Goal: Information Seeking & Learning: Learn about a topic

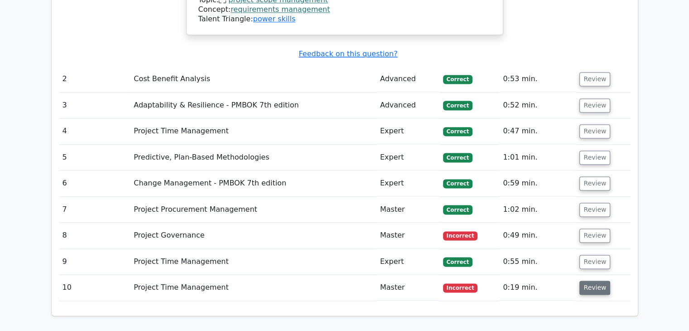
click at [595, 280] on button "Review" at bounding box center [594, 287] width 31 height 14
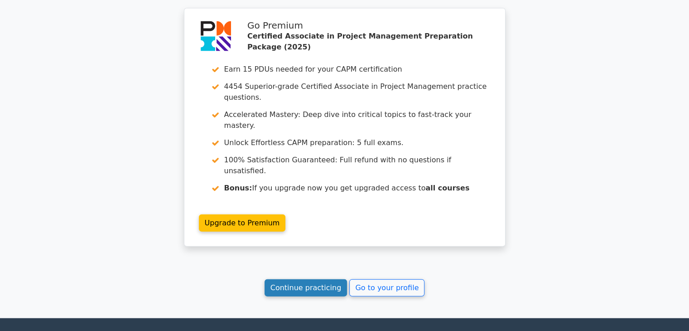
scroll to position [2001, 0]
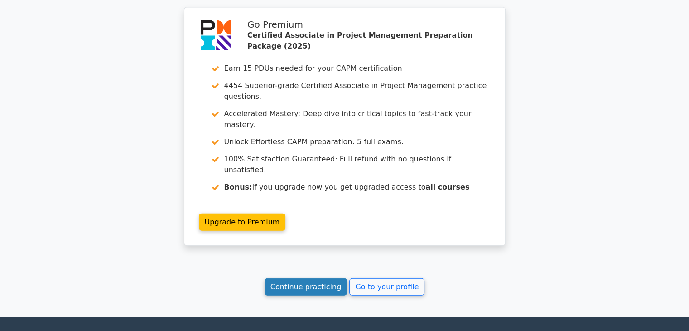
click at [304, 278] on link "Continue practicing" at bounding box center [306, 286] width 83 height 17
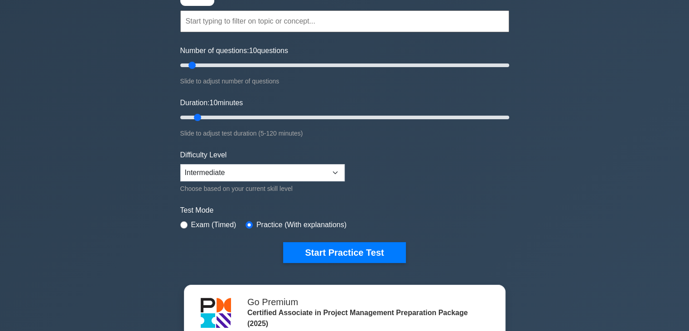
scroll to position [105, 0]
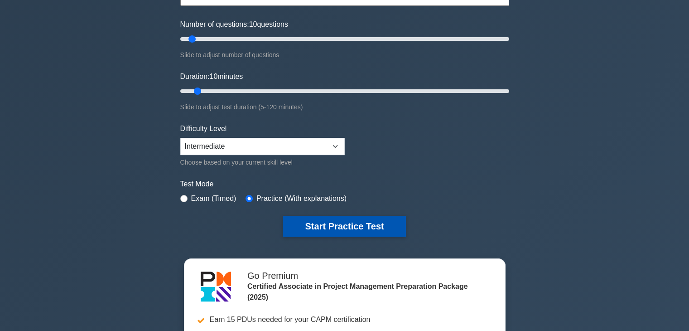
click at [331, 229] on button "Start Practice Test" at bounding box center [344, 226] width 122 height 21
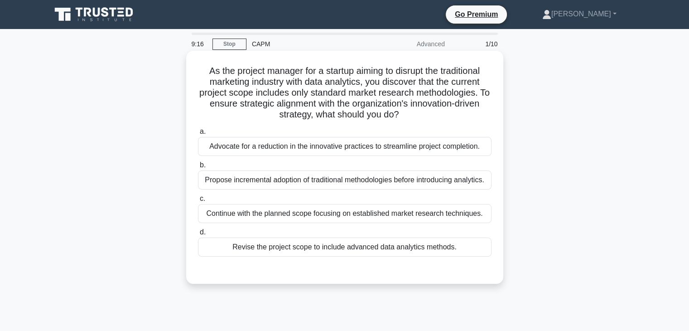
click at [359, 247] on div "Revise the project scope to include advanced data analytics methods." at bounding box center [345, 246] width 294 height 19
click at [198, 235] on input "d. Revise the project scope to include advanced data analytics methods." at bounding box center [198, 232] width 0 height 6
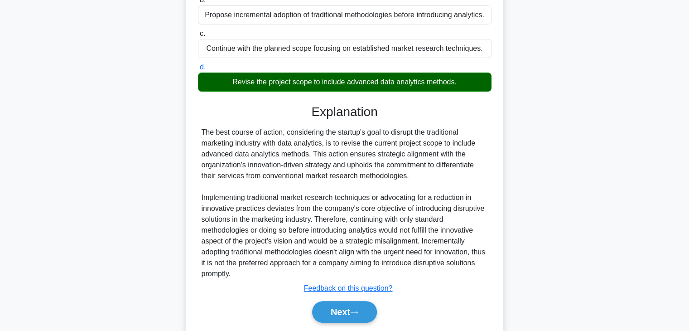
scroll to position [195, 0]
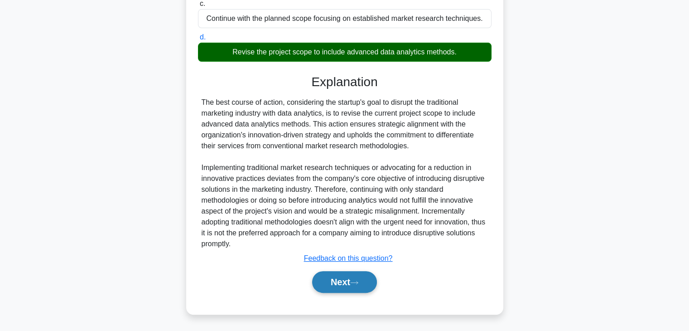
click at [348, 280] on button "Next" at bounding box center [344, 282] width 65 height 22
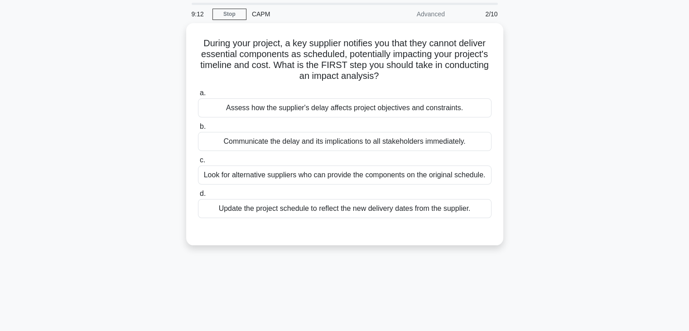
scroll to position [29, 0]
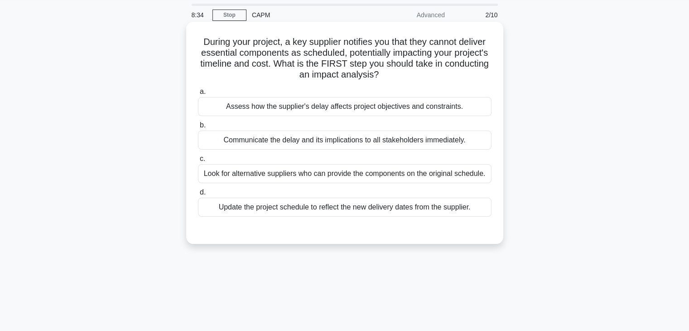
click at [378, 174] on div "Look for alternative suppliers who can provide the components on the original s…" at bounding box center [345, 173] width 294 height 19
click at [198, 162] on input "c. Look for alternative suppliers who can provide the components on the origina…" at bounding box center [198, 159] width 0 height 6
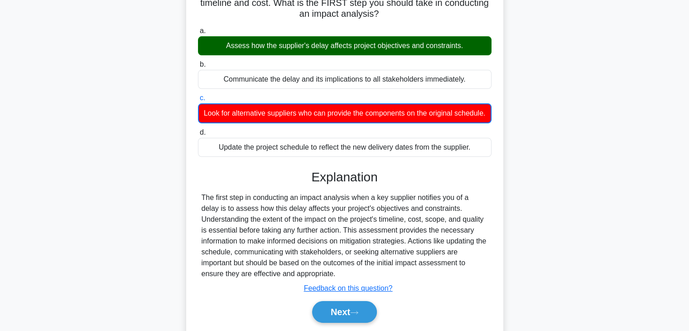
scroll to position [159, 0]
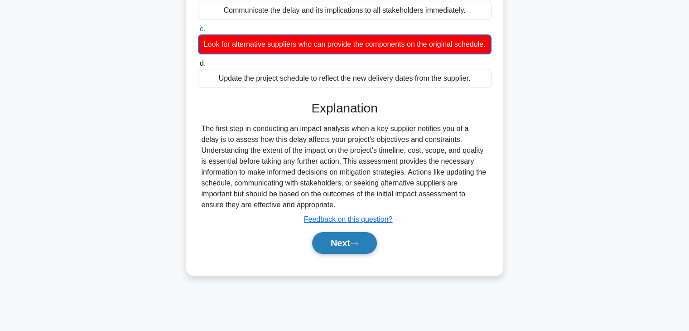
click at [323, 252] on button "Next" at bounding box center [344, 243] width 65 height 22
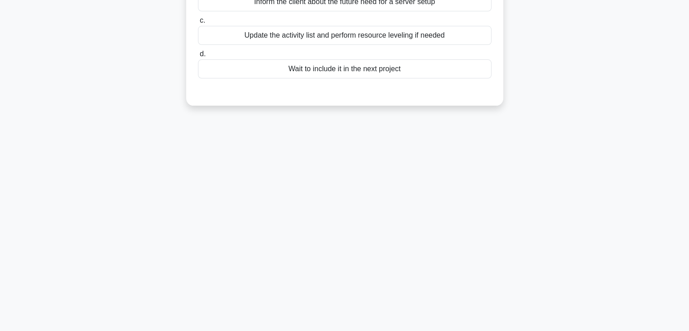
scroll to position [0, 0]
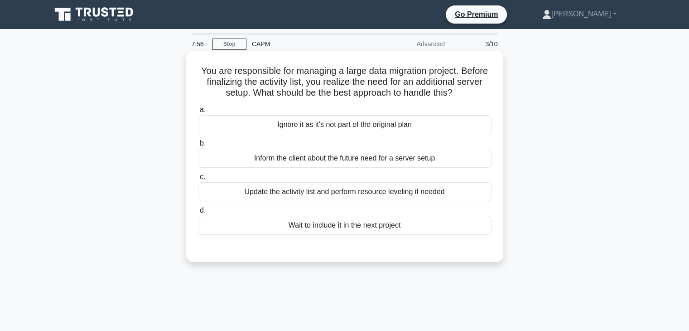
click at [339, 154] on div "Inform the client about the future need for a server setup" at bounding box center [345, 158] width 294 height 19
click at [198, 146] on input "b. Inform the client about the future need for a server setup" at bounding box center [198, 143] width 0 height 6
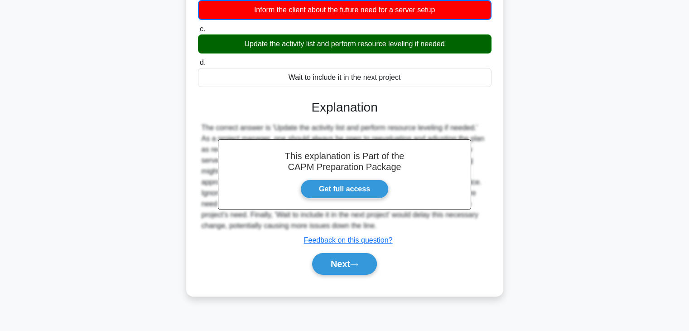
scroll to position [159, 0]
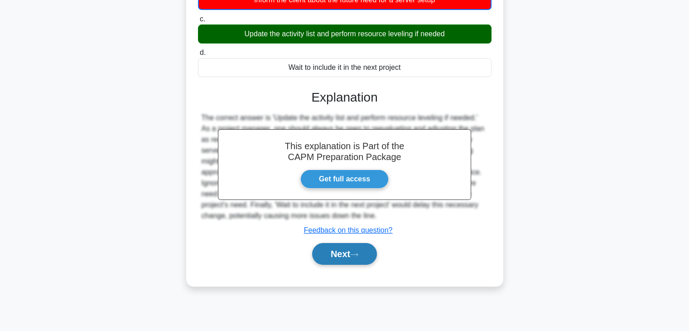
click at [336, 251] on button "Next" at bounding box center [344, 254] width 65 height 22
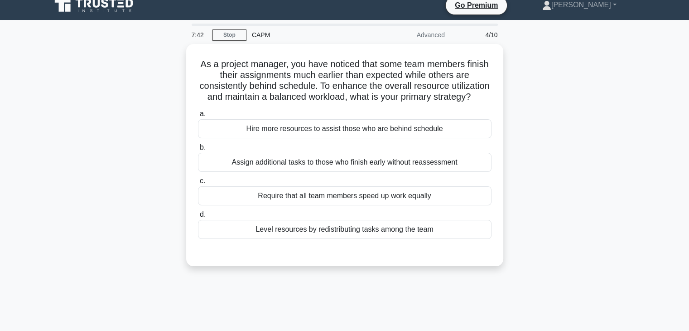
scroll to position [0, 0]
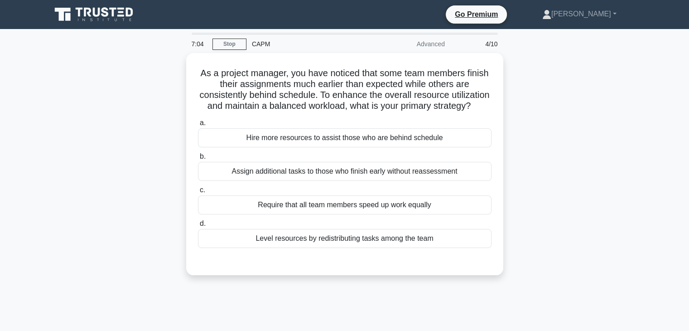
click at [336, 248] on div "Level resources by redistributing tasks among the team" at bounding box center [345, 238] width 294 height 19
click at [198, 227] on input "d. Level resources by redistributing tasks among the team" at bounding box center [198, 224] width 0 height 6
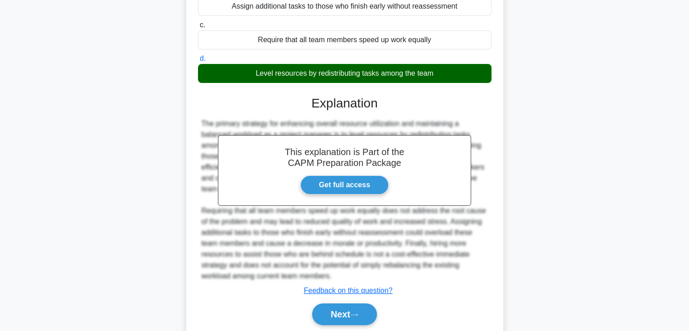
scroll to position [206, 0]
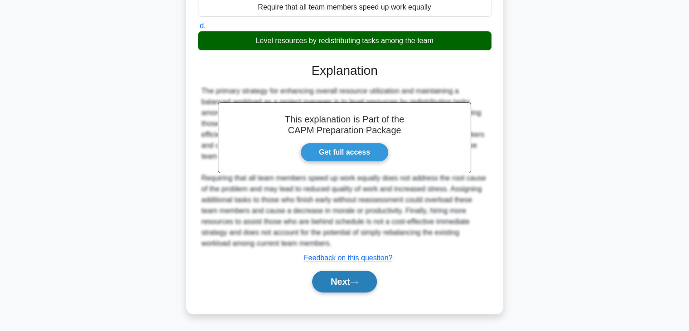
click at [342, 283] on button "Next" at bounding box center [344, 281] width 65 height 22
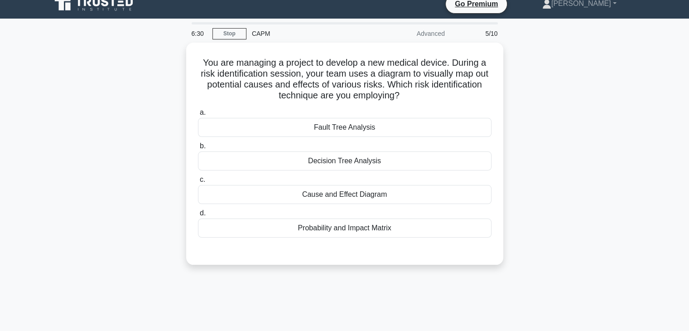
scroll to position [7, 0]
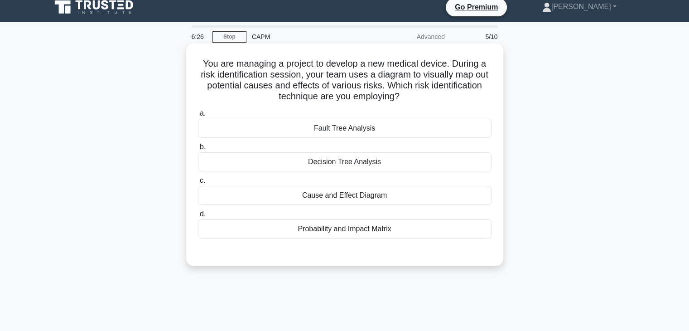
click at [406, 200] on div "Cause and Effect Diagram" at bounding box center [345, 195] width 294 height 19
click at [198, 183] on input "c. Cause and Effect Diagram" at bounding box center [198, 181] width 0 height 6
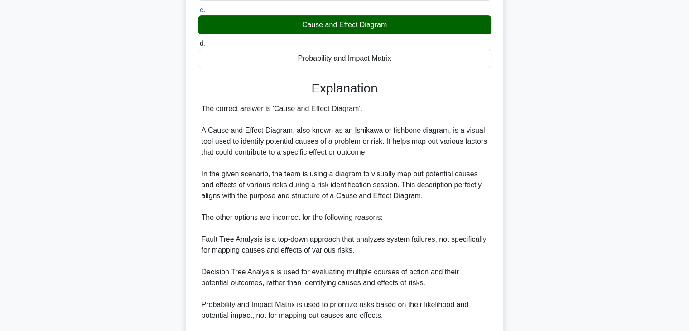
scroll to position [293, 0]
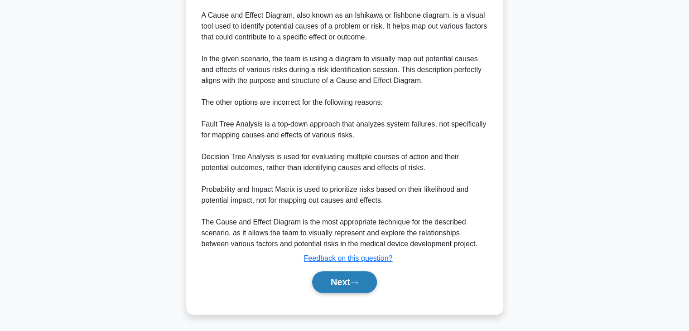
click at [346, 287] on button "Next" at bounding box center [344, 282] width 65 height 22
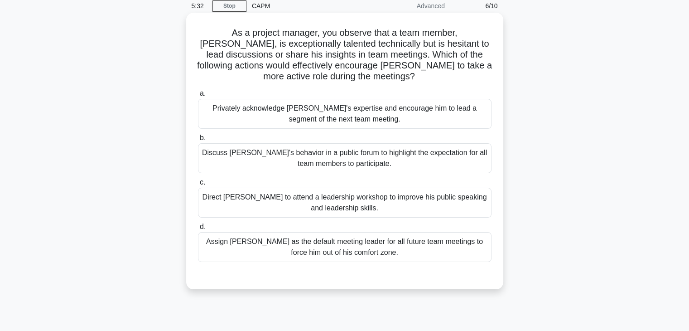
scroll to position [38, 0]
click at [399, 125] on div "Privately acknowledge Jack's expertise and encourage him to lead a segment of t…" at bounding box center [345, 114] width 294 height 30
click at [198, 97] on input "a. Privately acknowledge Jack's expertise and encourage him to lead a segment o…" at bounding box center [198, 94] width 0 height 6
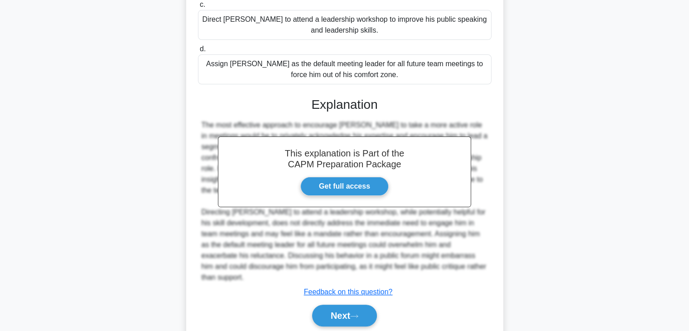
scroll to position [238, 0]
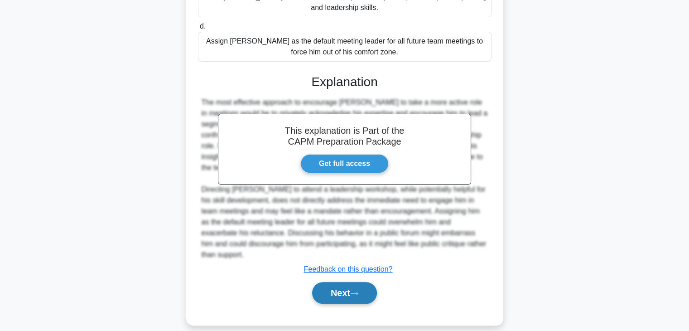
click at [347, 282] on button "Next" at bounding box center [344, 293] width 65 height 22
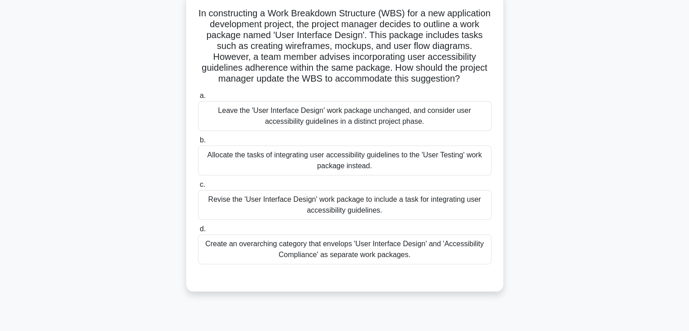
scroll to position [60, 0]
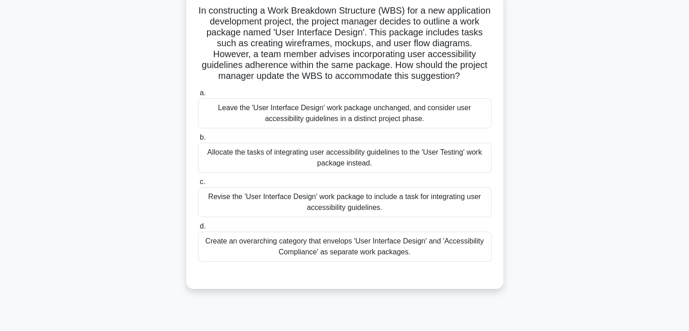
click at [414, 125] on div "Leave the 'User Interface Design' work package unchanged, and consider user acc…" at bounding box center [345, 113] width 294 height 30
click at [198, 96] on input "a. Leave the 'User Interface Design' work package unchanged, and consider user …" at bounding box center [198, 93] width 0 height 6
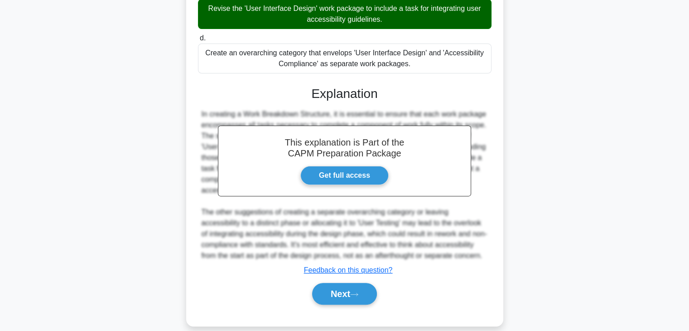
scroll to position [272, 0]
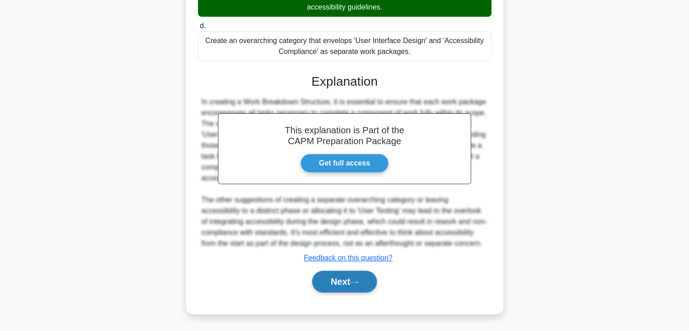
click at [356, 282] on icon at bounding box center [354, 282] width 8 height 5
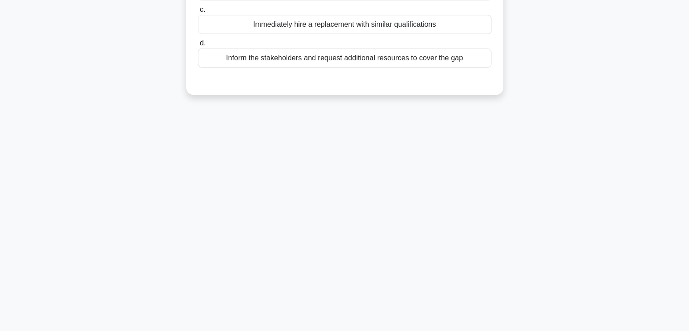
scroll to position [0, 0]
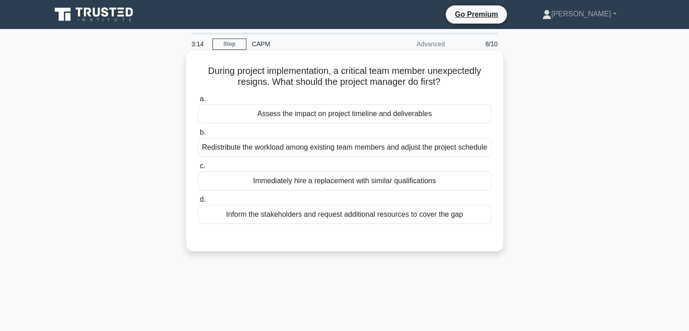
click at [435, 118] on div "Assess the impact on project timeline and deliverables" at bounding box center [345, 113] width 294 height 19
click at [198, 102] on input "a. Assess the impact on project timeline and deliverables" at bounding box center [198, 99] width 0 height 6
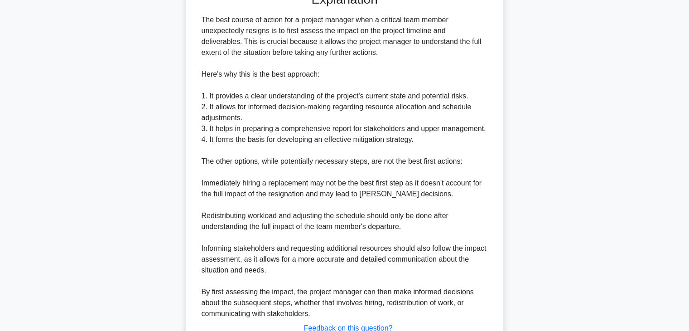
scroll to position [325, 0]
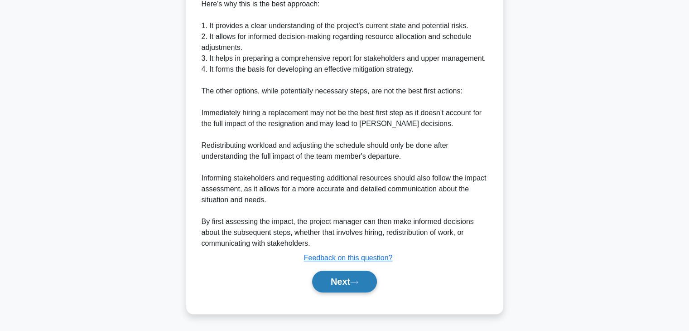
click at [347, 281] on button "Next" at bounding box center [344, 281] width 65 height 22
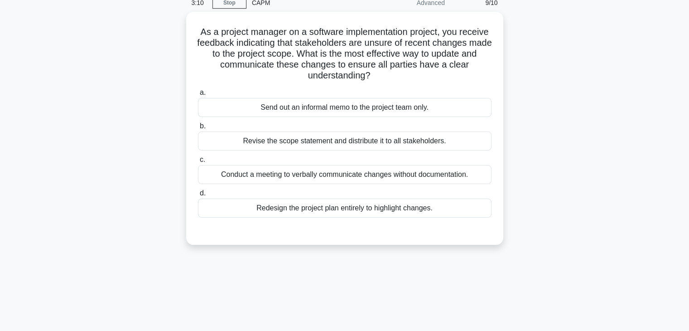
scroll to position [29, 0]
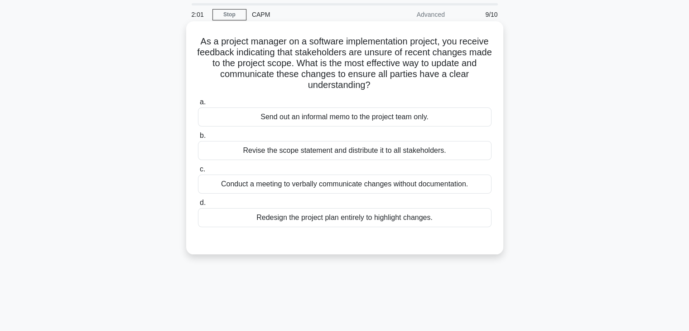
click at [395, 153] on div "Revise the scope statement and distribute it to all stakeholders." at bounding box center [345, 150] width 294 height 19
click at [198, 139] on input "b. Revise the scope statement and distribute it to all stakeholders." at bounding box center [198, 136] width 0 height 6
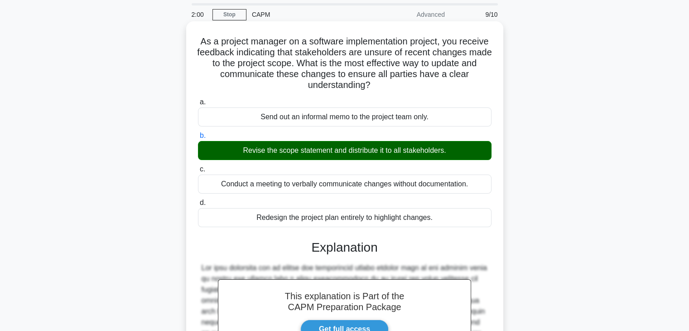
scroll to position [260, 0]
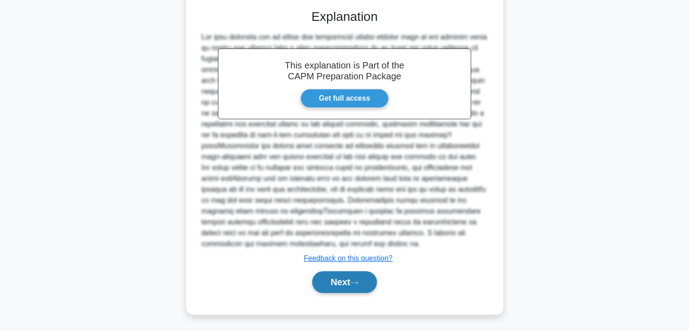
click at [350, 285] on button "Next" at bounding box center [344, 282] width 65 height 22
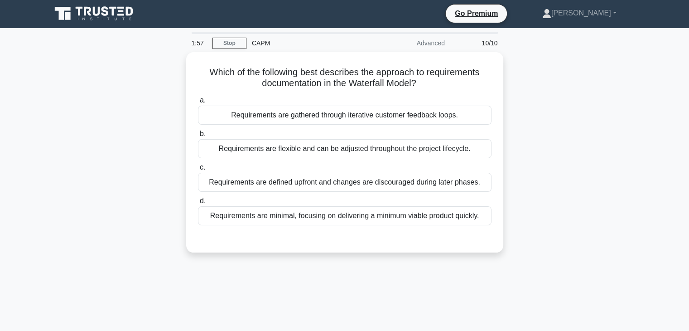
scroll to position [0, 0]
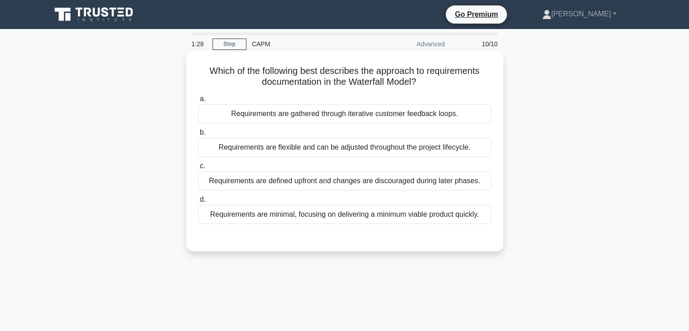
click at [380, 188] on div "Requirements are defined upfront and changes are discouraged during later phase…" at bounding box center [345, 180] width 294 height 19
click at [198, 169] on input "c. Requirements are defined upfront and changes are discouraged during later ph…" at bounding box center [198, 166] width 0 height 6
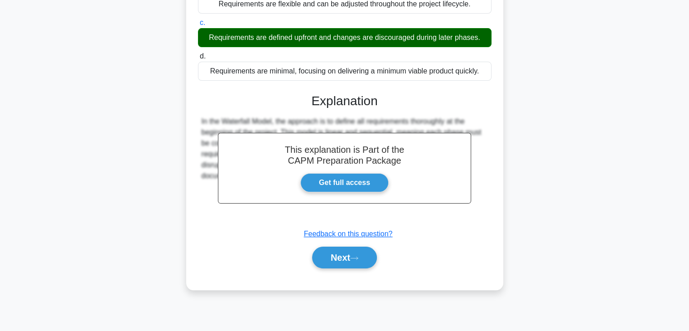
scroll to position [159, 0]
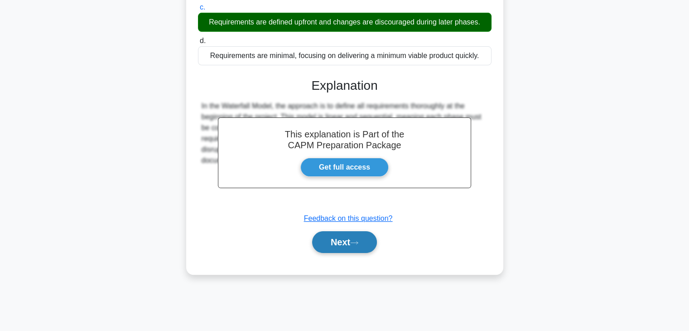
click at [344, 249] on button "Next" at bounding box center [344, 242] width 65 height 22
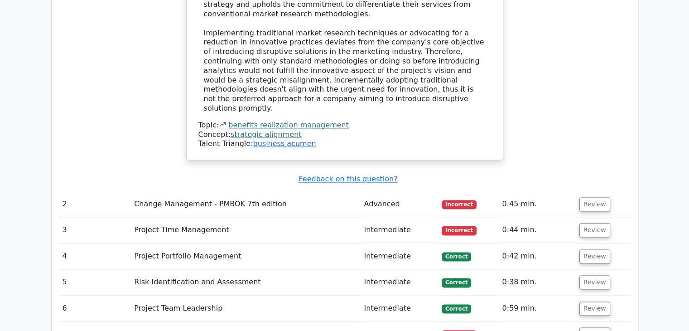
scroll to position [1154, 0]
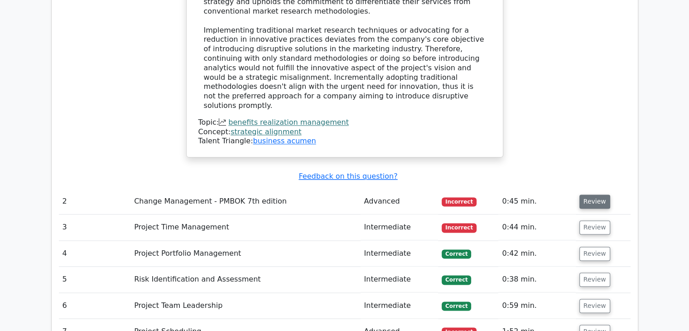
click at [587, 194] on button "Review" at bounding box center [594, 201] width 31 height 14
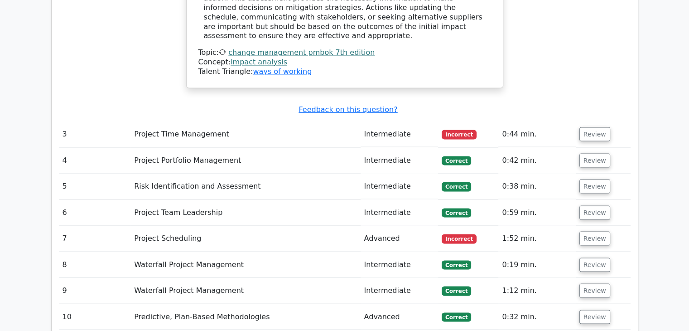
scroll to position [1649, 0]
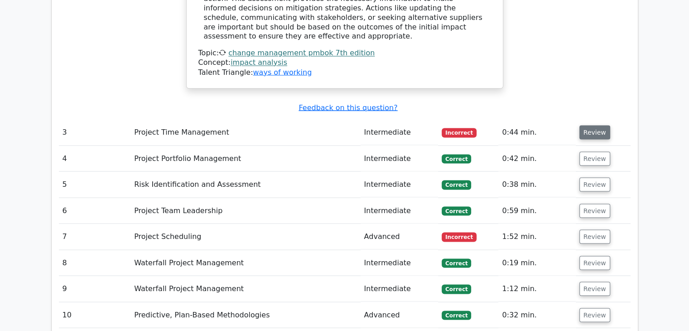
click at [592, 125] on button "Review" at bounding box center [594, 132] width 31 height 14
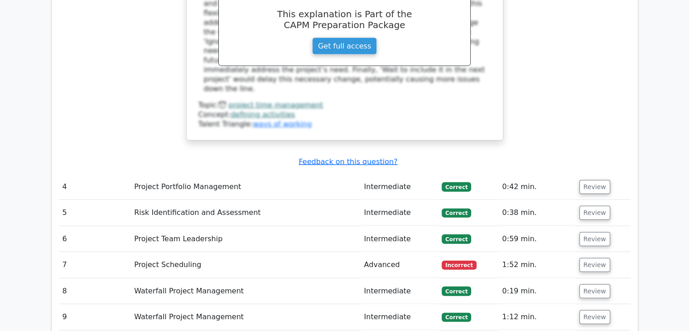
scroll to position [2037, 0]
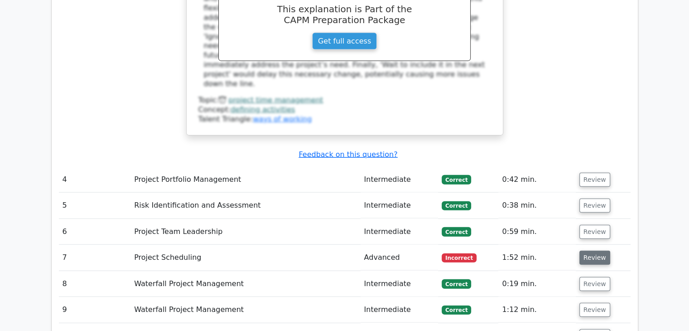
click at [593, 251] on button "Review" at bounding box center [594, 258] width 31 height 14
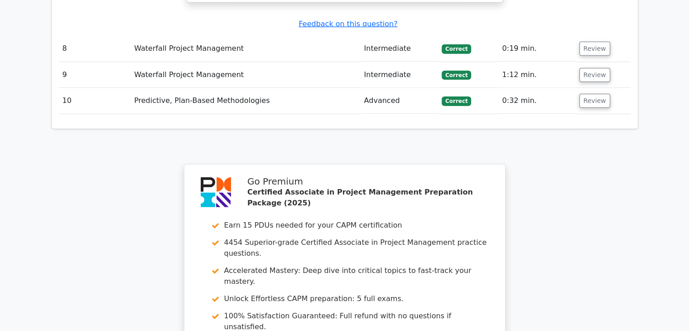
scroll to position [2879, 0]
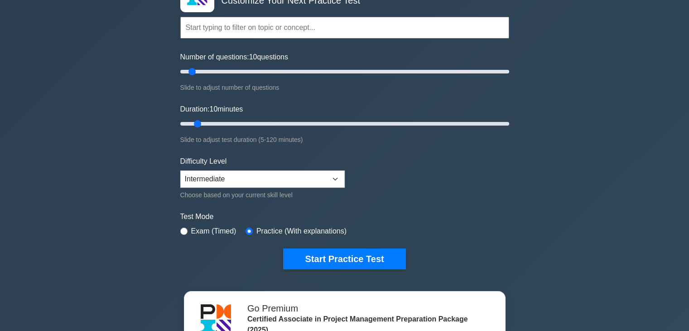
scroll to position [72, 0]
click at [333, 178] on select "Beginner Intermediate Expert" at bounding box center [262, 178] width 164 height 17
select select "expert"
click at [180, 170] on select "Beginner Intermediate Expert" at bounding box center [262, 178] width 164 height 17
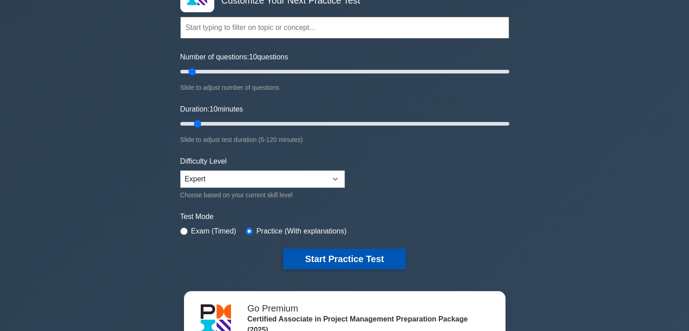
click at [385, 266] on button "Start Practice Test" at bounding box center [344, 258] width 122 height 21
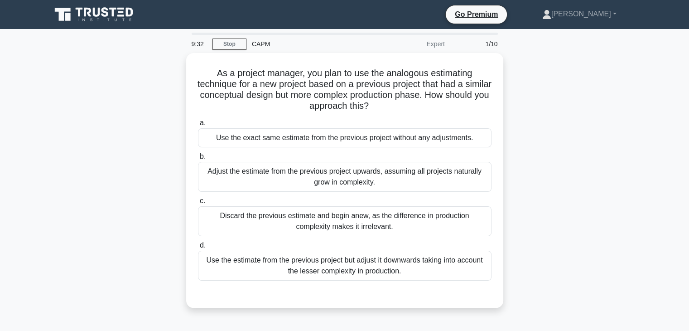
click at [385, 266] on div "Use the estimate from the previous project but adjust it downwards taking into …" at bounding box center [345, 266] width 294 height 30
click at [198, 248] on input "d. Use the estimate from the previous project but adjust it downwards taking in…" at bounding box center [198, 245] width 0 height 6
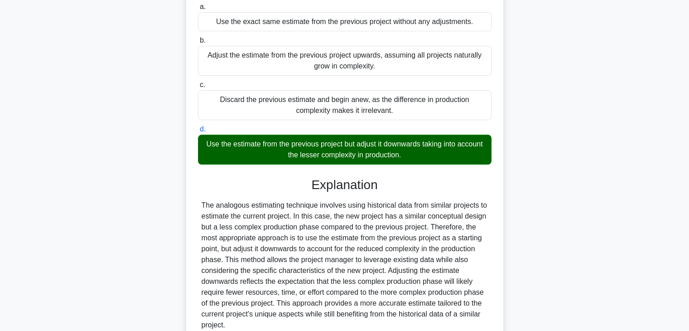
scroll to position [195, 0]
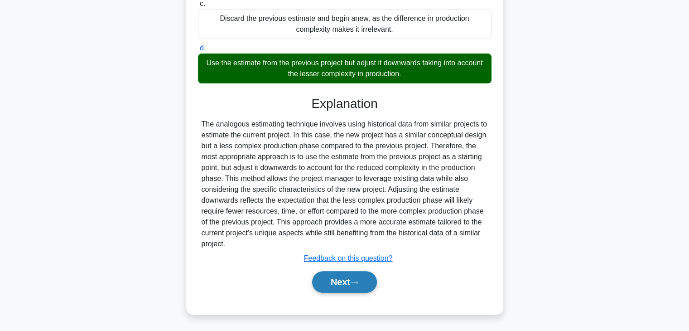
click at [343, 285] on button "Next" at bounding box center [344, 282] width 65 height 22
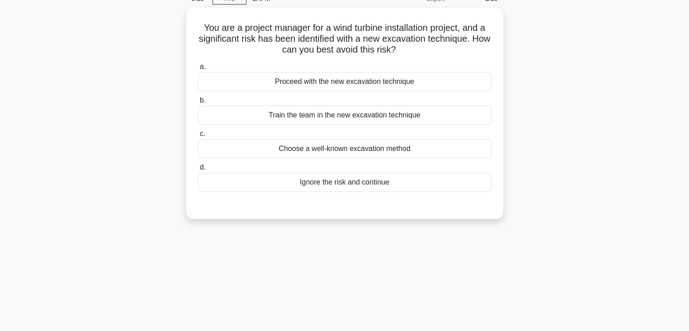
scroll to position [0, 0]
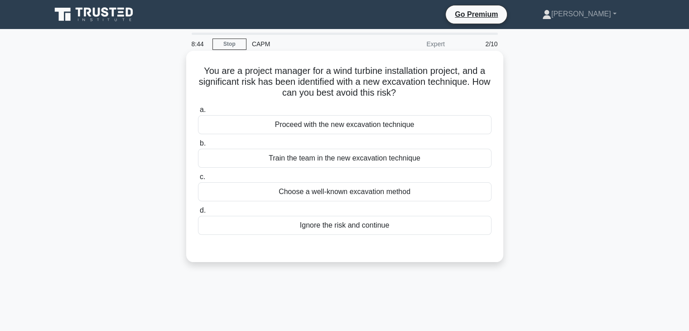
click at [428, 196] on div "Choose a well-known excavation method" at bounding box center [345, 191] width 294 height 19
click at [198, 180] on input "c. Choose a well-known excavation method" at bounding box center [198, 177] width 0 height 6
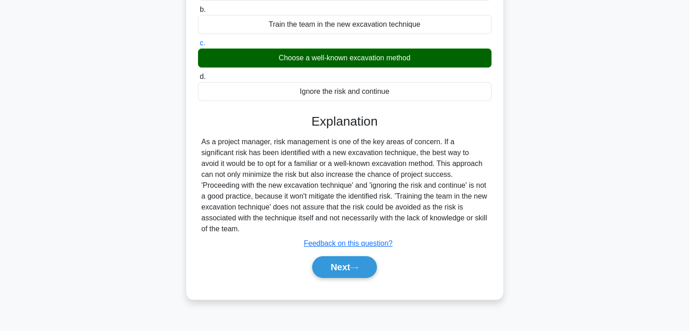
scroll to position [159, 0]
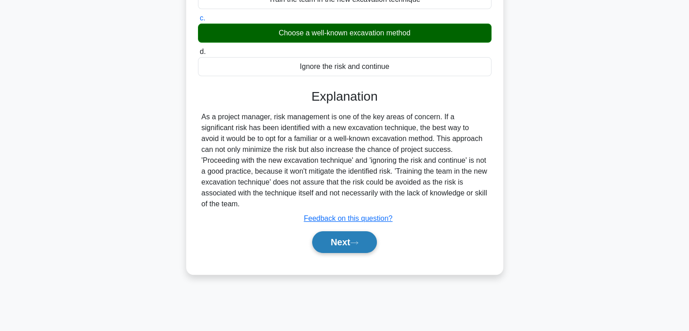
click at [352, 231] on button "Next" at bounding box center [344, 242] width 65 height 22
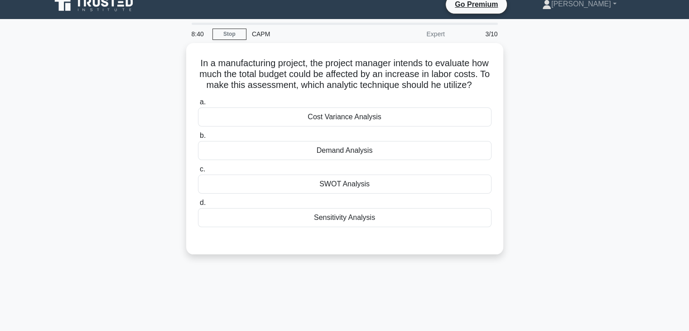
scroll to position [5, 0]
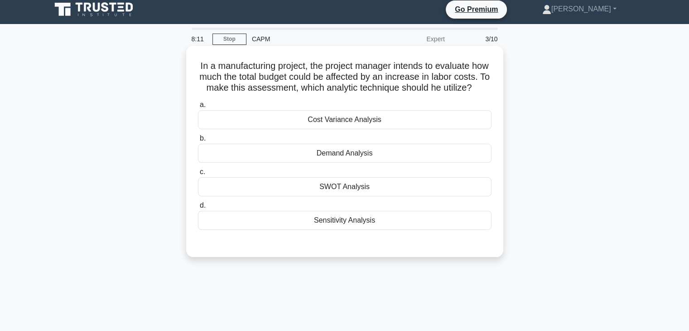
click at [398, 129] on div "Cost Variance Analysis" at bounding box center [345, 119] width 294 height 19
click at [198, 108] on input "a. Cost Variance Analysis" at bounding box center [198, 105] width 0 height 6
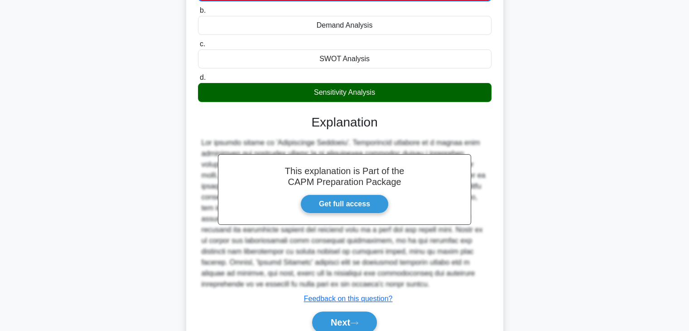
scroll to position [185, 0]
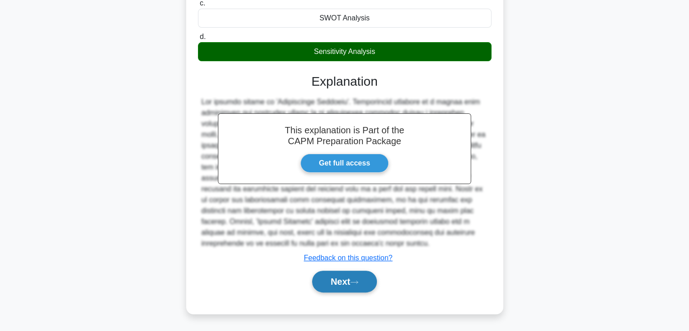
click at [357, 289] on button "Next" at bounding box center [344, 281] width 65 height 22
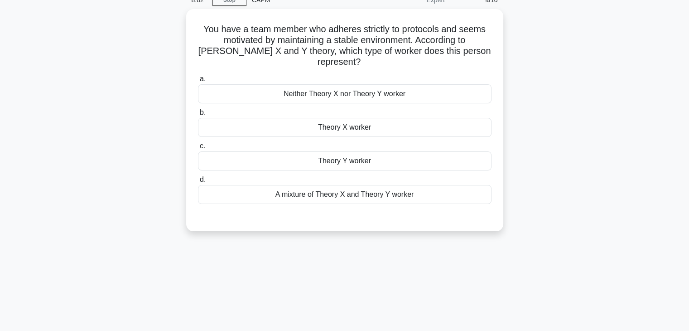
scroll to position [36, 0]
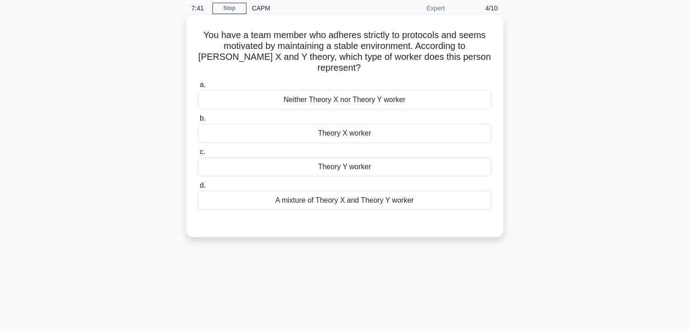
click at [441, 209] on div "A mixture of Theory X and Theory Y worker" at bounding box center [345, 200] width 294 height 19
click at [198, 188] on input "d. A mixture of Theory X and Theory Y worker" at bounding box center [198, 186] width 0 height 6
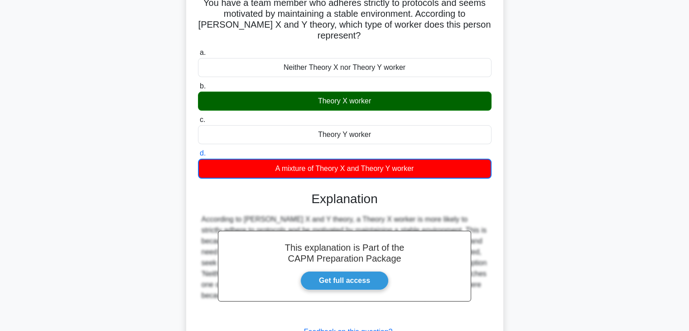
scroll to position [159, 0]
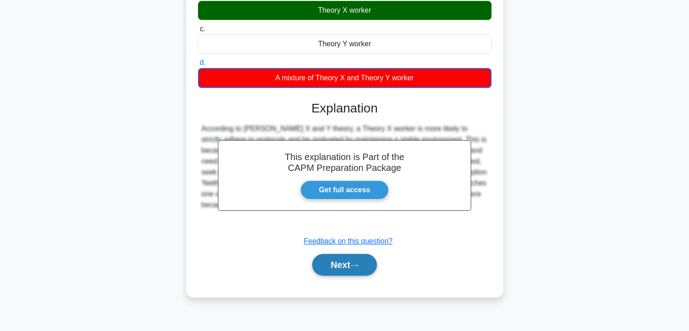
click at [339, 260] on button "Next" at bounding box center [344, 265] width 65 height 22
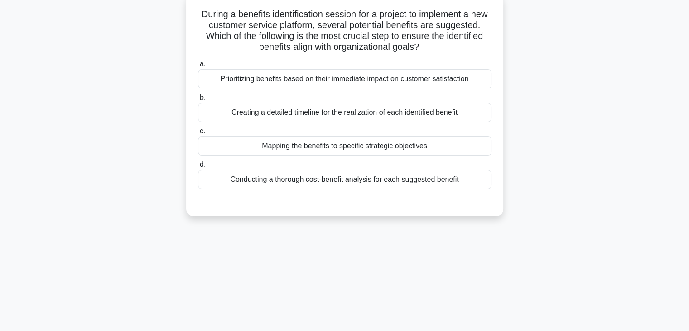
scroll to position [38, 0]
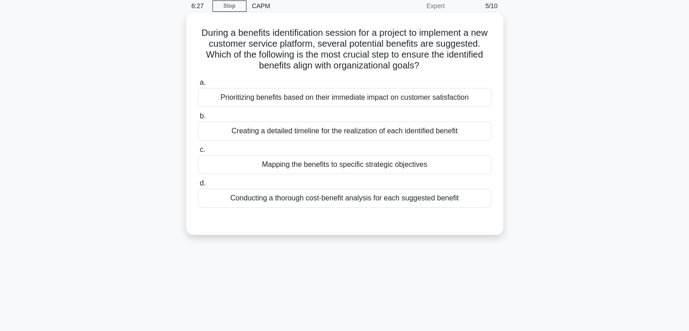
click at [410, 169] on div "Mapping the benefits to specific strategic objectives" at bounding box center [345, 164] width 294 height 19
click at [198, 153] on input "c. Mapping the benefits to specific strategic objectives" at bounding box center [198, 150] width 0 height 6
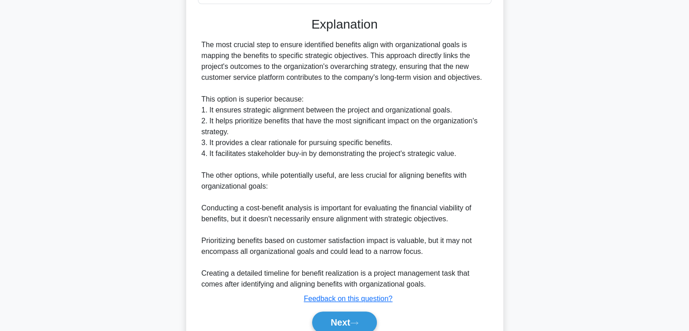
scroll to position [282, 0]
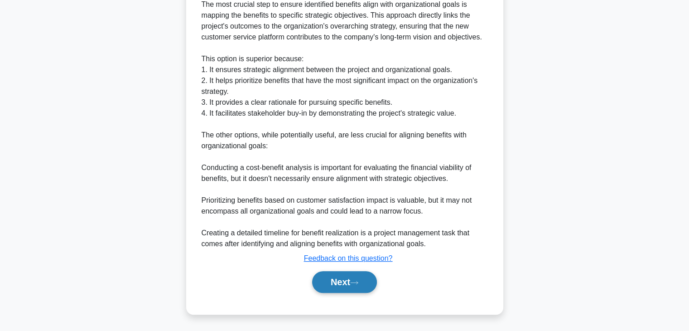
click at [346, 284] on button "Next" at bounding box center [344, 282] width 65 height 22
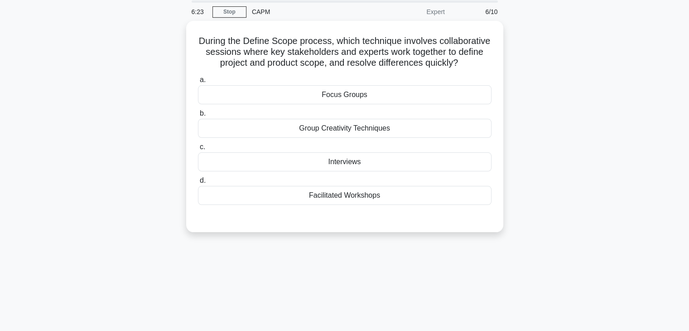
scroll to position [0, 0]
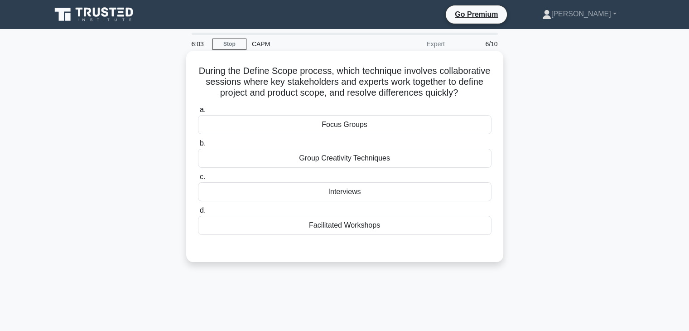
click at [403, 248] on div "a. Focus Groups b. Group Creativity Techniques c. d." at bounding box center [344, 176] width 295 height 149
click at [399, 235] on div "Facilitated Workshops" at bounding box center [345, 225] width 294 height 19
click at [198, 213] on input "d. Facilitated Workshops" at bounding box center [198, 210] width 0 height 6
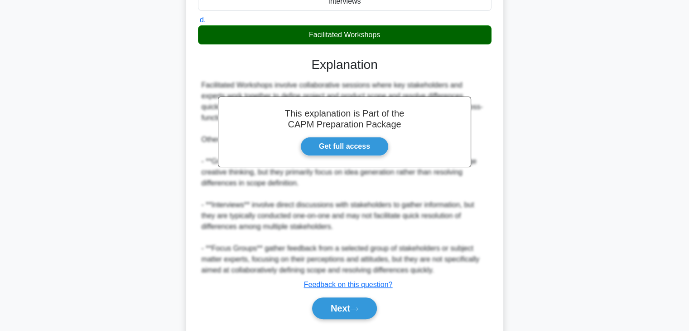
scroll to position [227, 0]
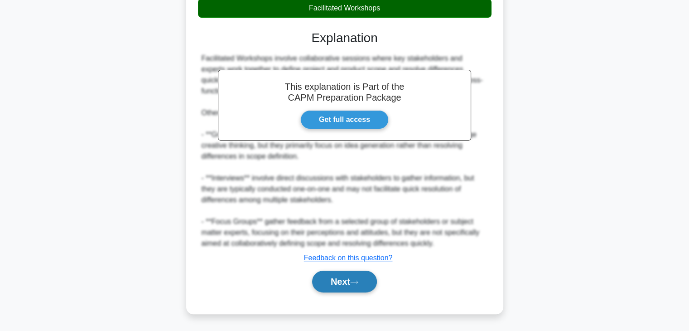
click at [342, 285] on button "Next" at bounding box center [344, 281] width 65 height 22
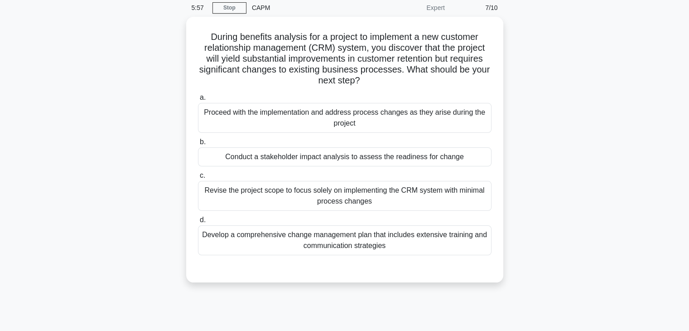
scroll to position [36, 0]
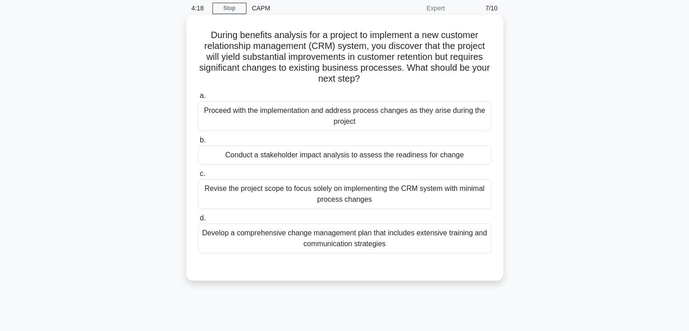
click at [436, 160] on div "Conduct a stakeholder impact analysis to assess the readiness for change" at bounding box center [345, 154] width 294 height 19
click at [198, 143] on input "b. Conduct a stakeholder impact analysis to assess the readiness for change" at bounding box center [198, 140] width 0 height 6
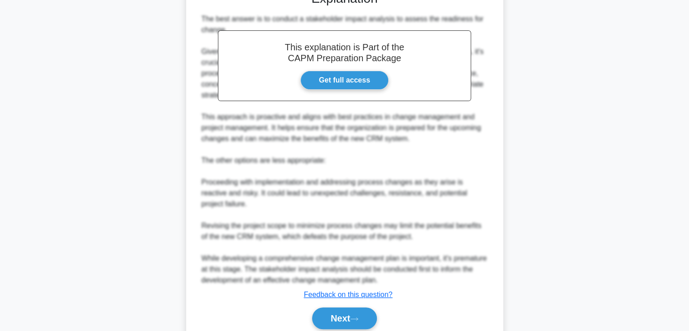
scroll to position [336, 0]
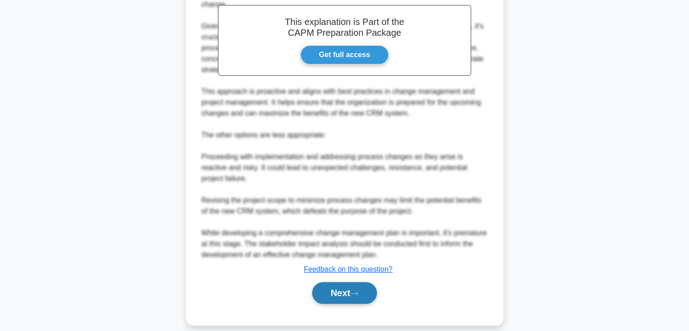
click at [334, 288] on button "Next" at bounding box center [344, 293] width 65 height 22
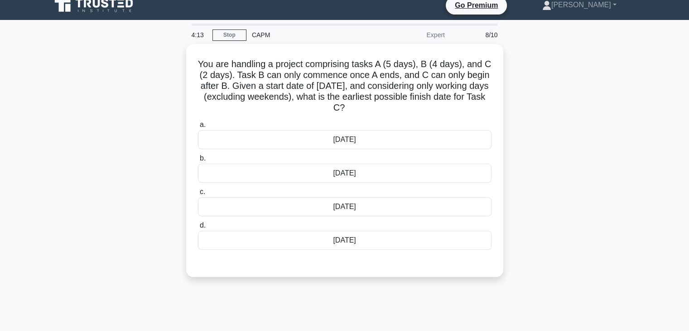
scroll to position [8, 0]
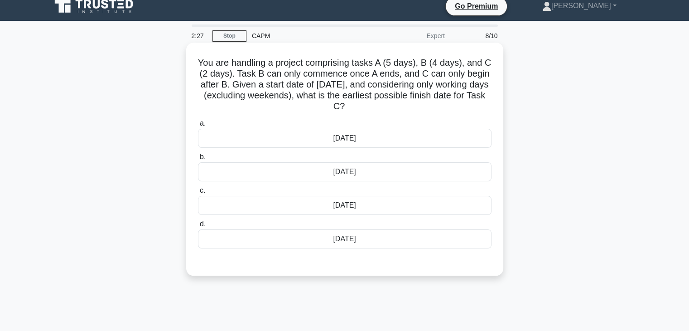
click at [353, 180] on div "[DATE]" at bounding box center [345, 171] width 294 height 19
click at [198, 160] on input "b. 14th October" at bounding box center [198, 157] width 0 height 6
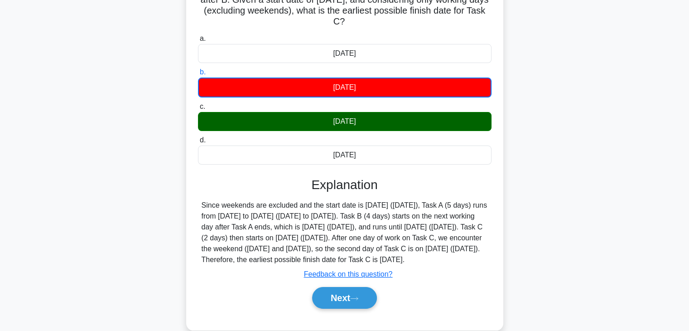
scroll to position [159, 0]
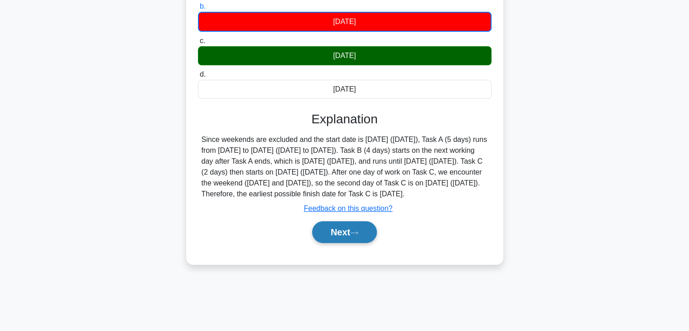
click at [345, 243] on button "Next" at bounding box center [344, 232] width 65 height 22
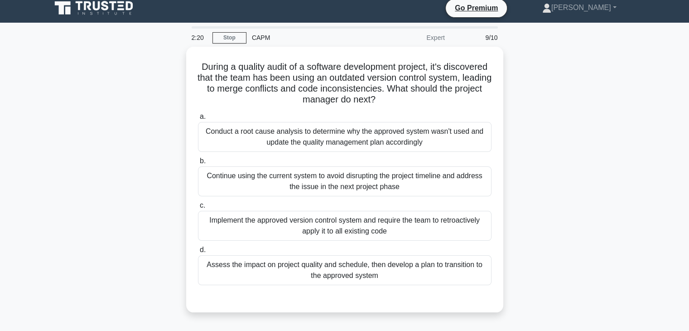
scroll to position [0, 0]
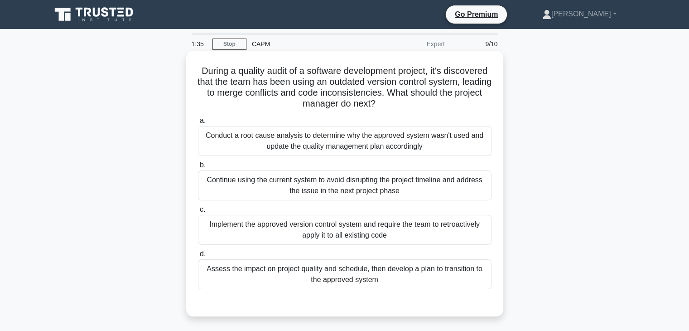
click at [444, 145] on div "Conduct a root cause analysis to determine why the approved system wasn't used …" at bounding box center [345, 141] width 294 height 30
click at [198, 124] on input "a. Conduct a root cause analysis to determine why the approved system wasn't us…" at bounding box center [198, 121] width 0 height 6
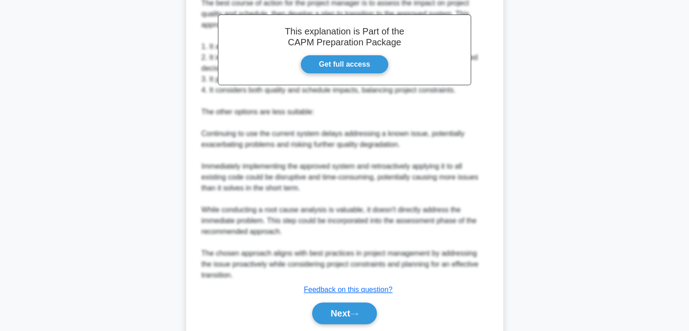
scroll to position [359, 0]
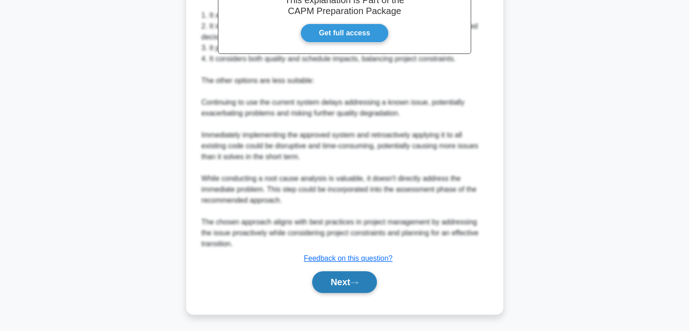
click at [342, 275] on button "Next" at bounding box center [344, 282] width 65 height 22
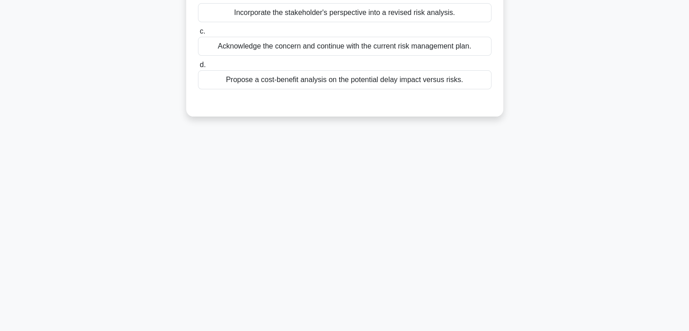
scroll to position [0, 0]
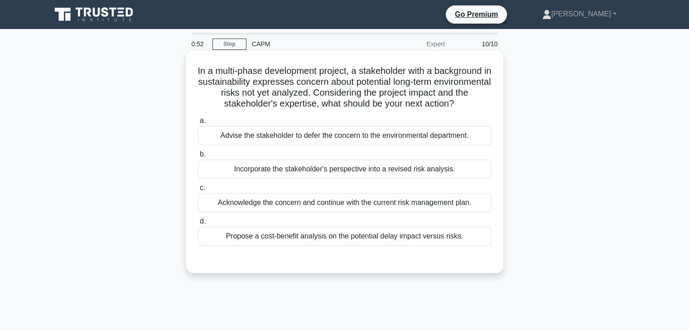
click at [407, 169] on div "Incorporate the stakeholder's perspective into a revised risk analysis." at bounding box center [345, 168] width 294 height 19
click at [198, 157] on input "b. Incorporate the stakeholder's perspective into a revised risk analysis." at bounding box center [198, 154] width 0 height 6
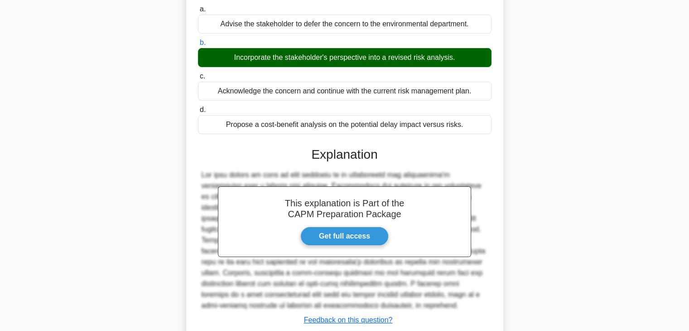
scroll to position [173, 0]
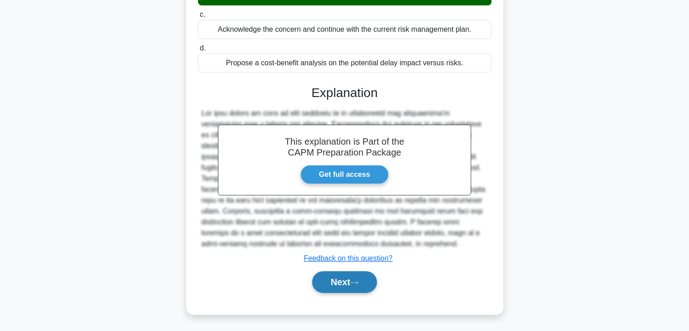
click at [348, 289] on button "Next" at bounding box center [344, 282] width 65 height 22
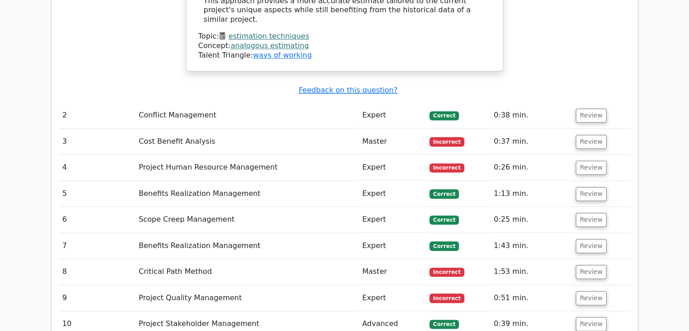
scroll to position [1224, 0]
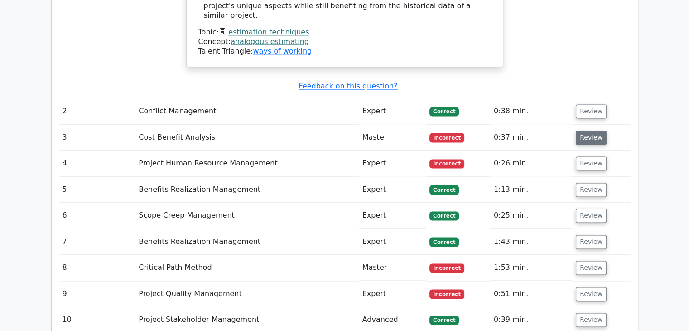
click at [586, 130] on button "Review" at bounding box center [591, 137] width 31 height 14
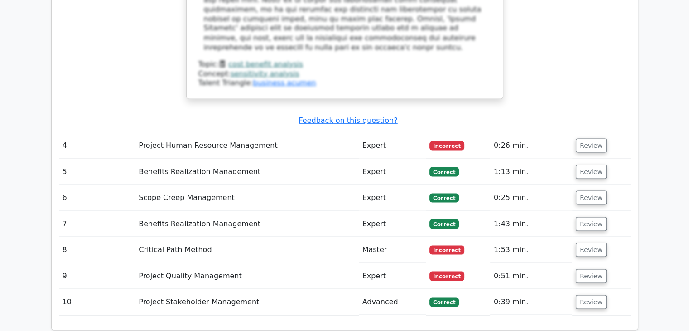
scroll to position [1689, 0]
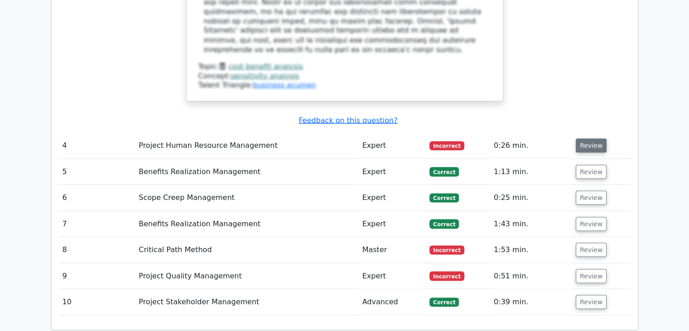
click at [592, 138] on button "Review" at bounding box center [591, 145] width 31 height 14
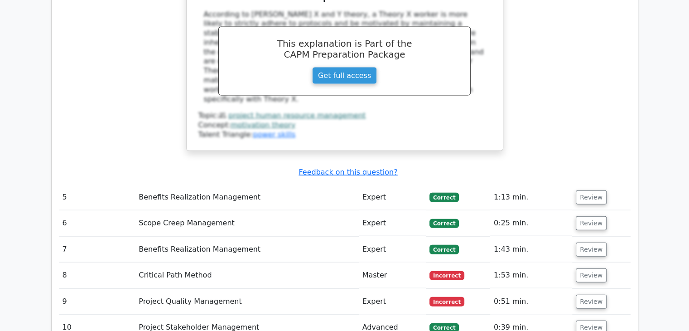
scroll to position [2085, 0]
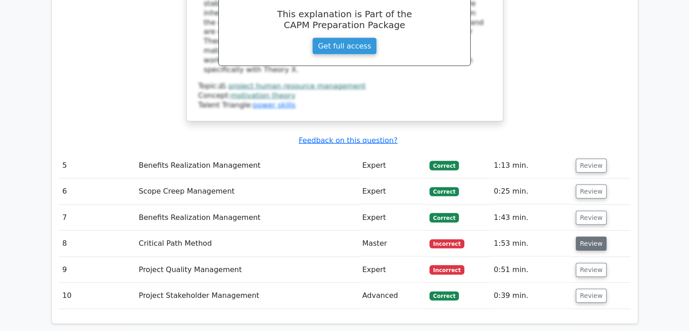
click at [579, 236] on button "Review" at bounding box center [591, 243] width 31 height 14
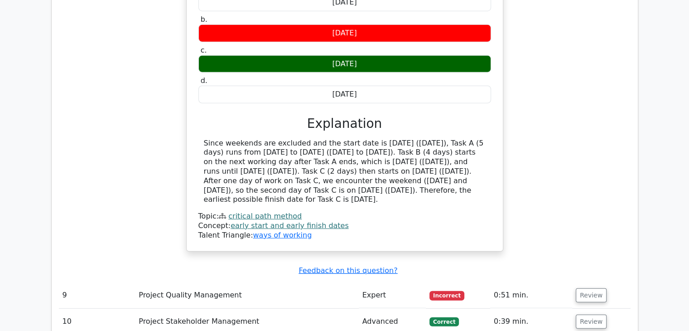
scroll to position [2433, 0]
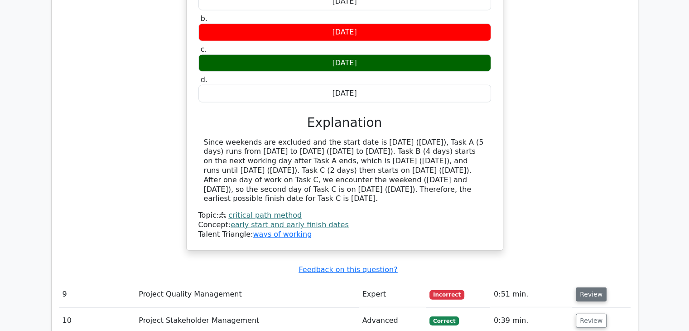
click at [588, 287] on button "Review" at bounding box center [591, 294] width 31 height 14
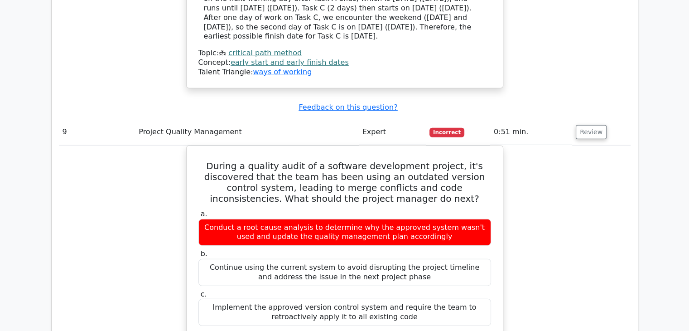
scroll to position [2596, 0]
